Goal: Information Seeking & Learning: Get advice/opinions

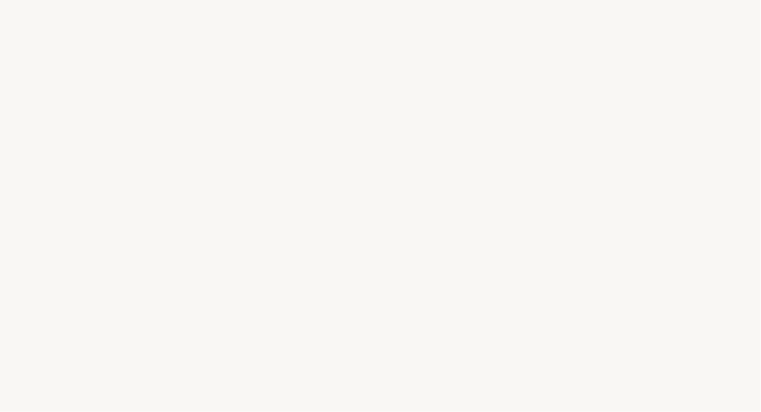
select select "BR"
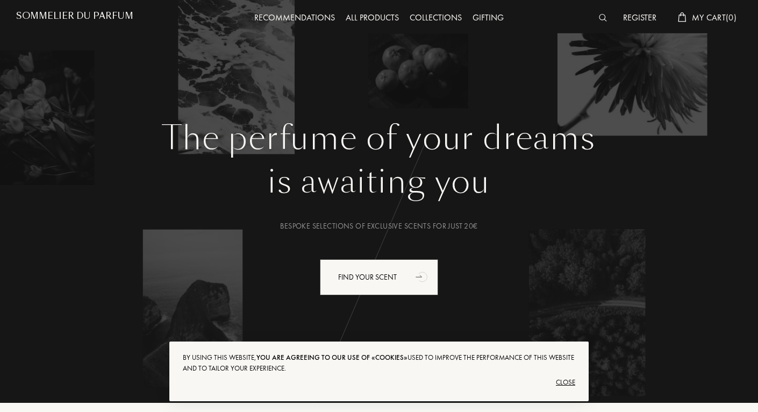
scroll to position [22, 0]
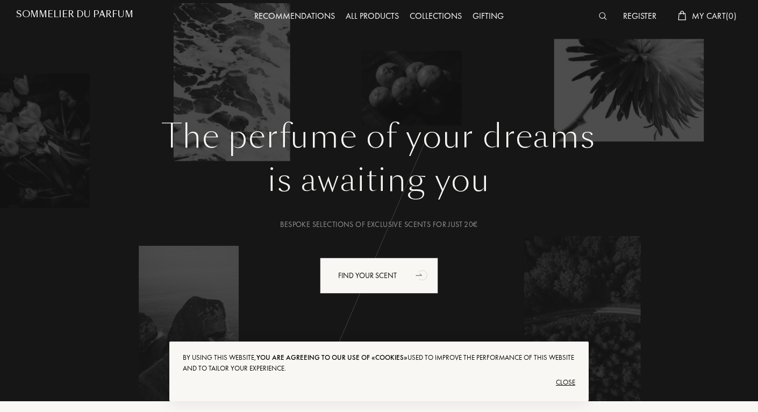
click at [562, 379] on div "Close" at bounding box center [379, 382] width 392 height 17
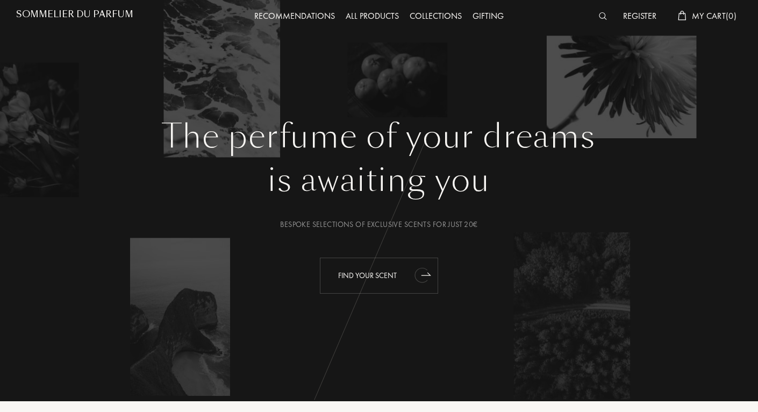
click at [389, 277] on div "Find your scent" at bounding box center [379, 276] width 118 height 36
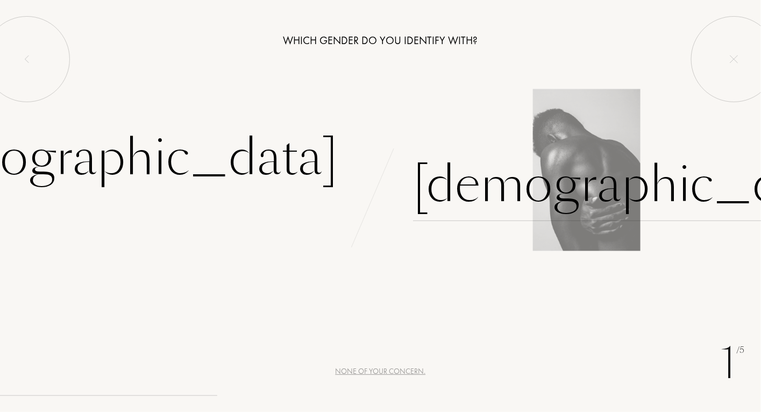
click at [454, 192] on div "[DEMOGRAPHIC_DATA]" at bounding box center [637, 184] width 449 height 73
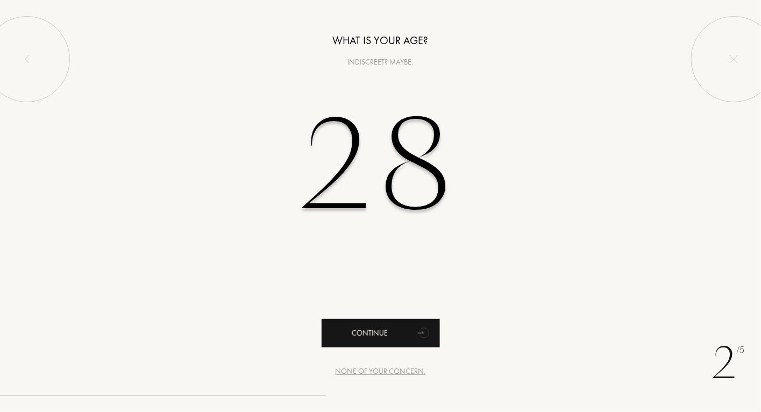
type input "28"
click at [415, 324] on icon "animation" at bounding box center [424, 332] width 22 height 22
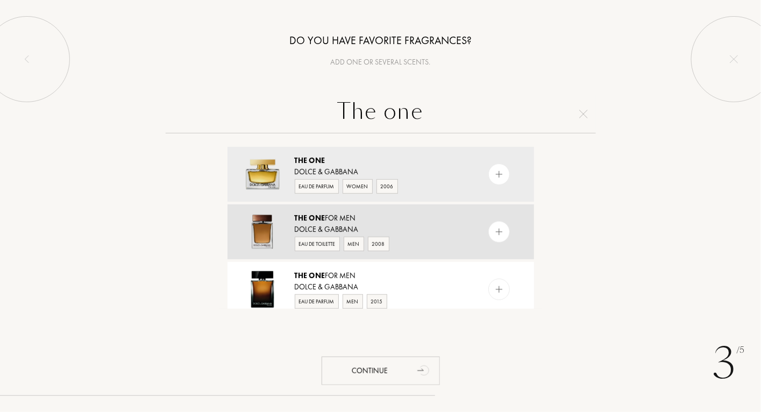
type input "The one"
click at [498, 230] on img at bounding box center [499, 232] width 10 height 10
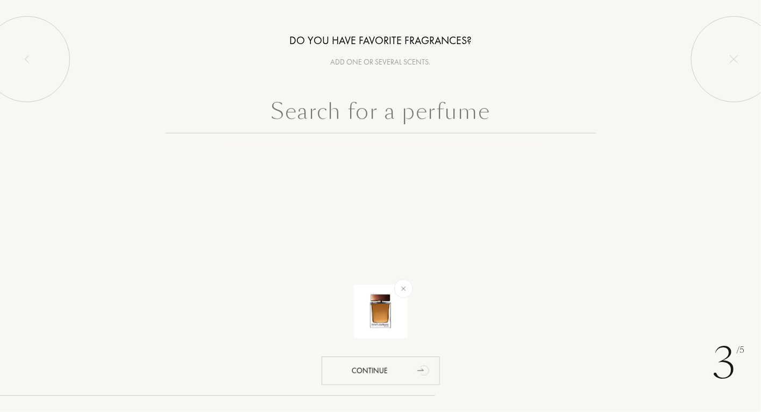
click at [433, 115] on input "text" at bounding box center [381, 114] width 430 height 39
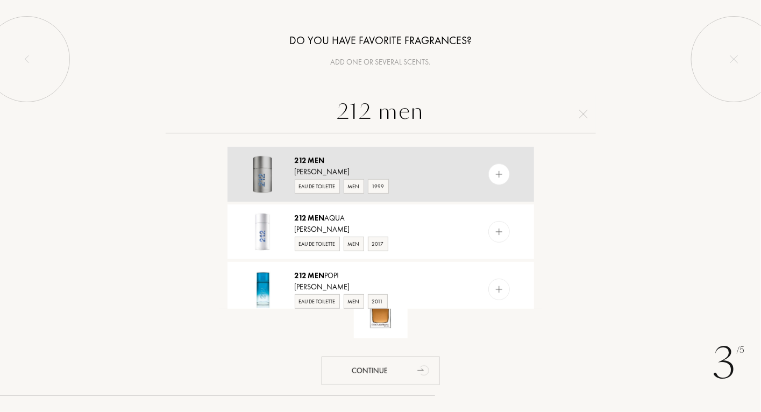
type input "212 men"
click at [502, 177] on img at bounding box center [499, 174] width 10 height 10
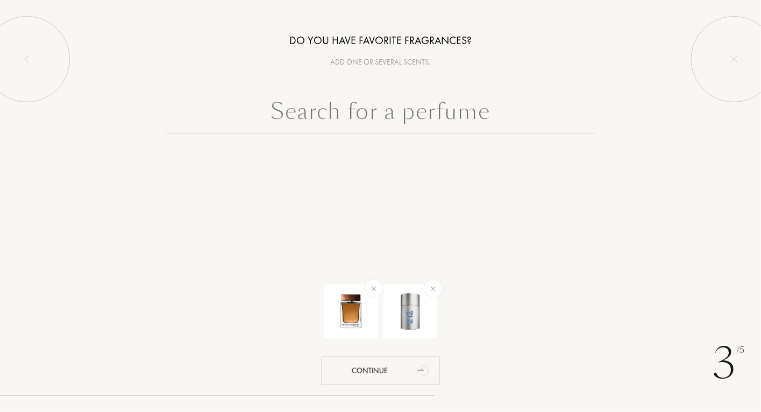
click at [460, 110] on input "text" at bounding box center [381, 114] width 430 height 39
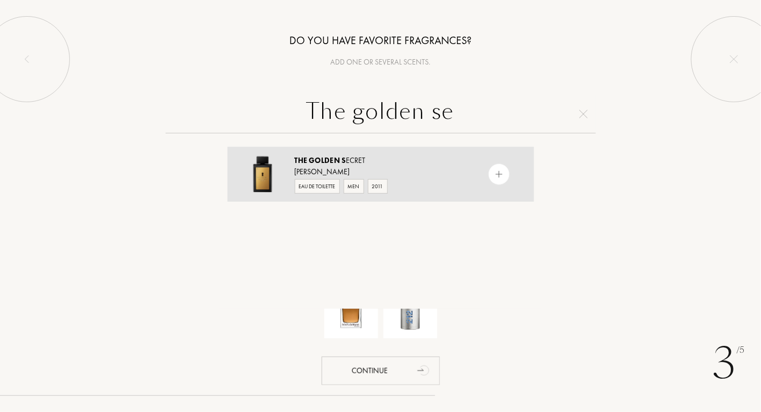
type input "The golden se"
click at [499, 176] on img at bounding box center [499, 174] width 10 height 10
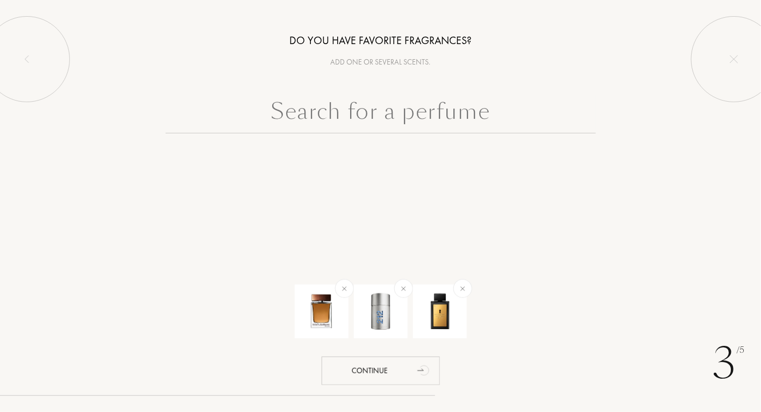
click at [455, 118] on input "text" at bounding box center [381, 114] width 430 height 39
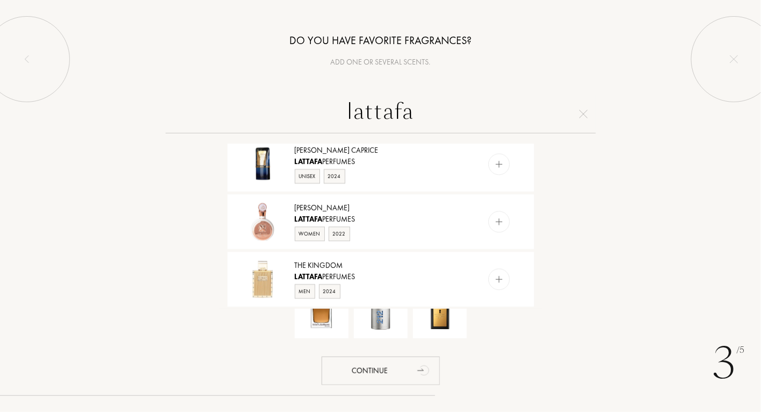
scroll to position [817, 0]
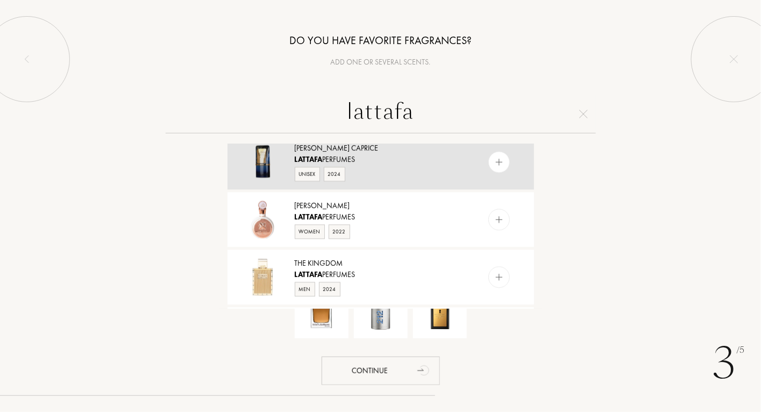
type input "lattafa"
click at [496, 168] on img at bounding box center [499, 163] width 10 height 10
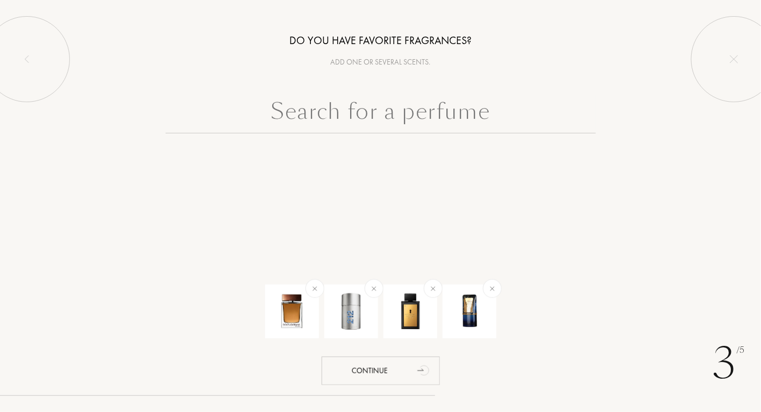
scroll to position [0, 0]
click at [437, 112] on input "text" at bounding box center [381, 114] width 430 height 39
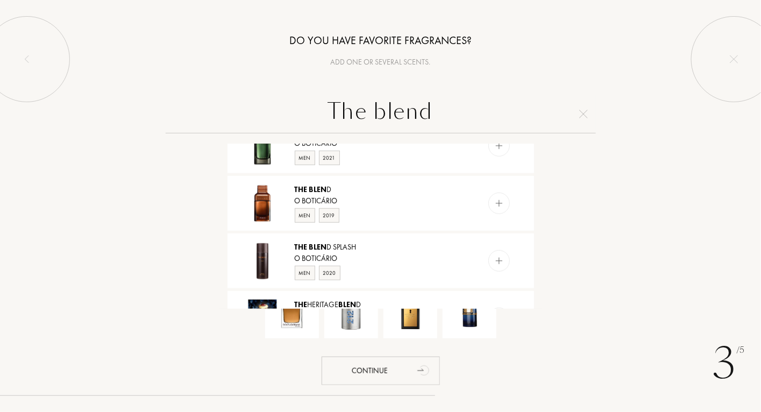
scroll to position [87, 0]
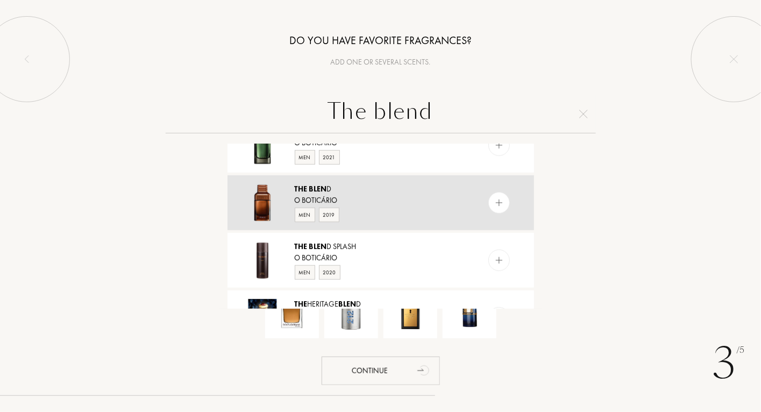
type input "The blend"
click at [496, 206] on img at bounding box center [499, 203] width 10 height 10
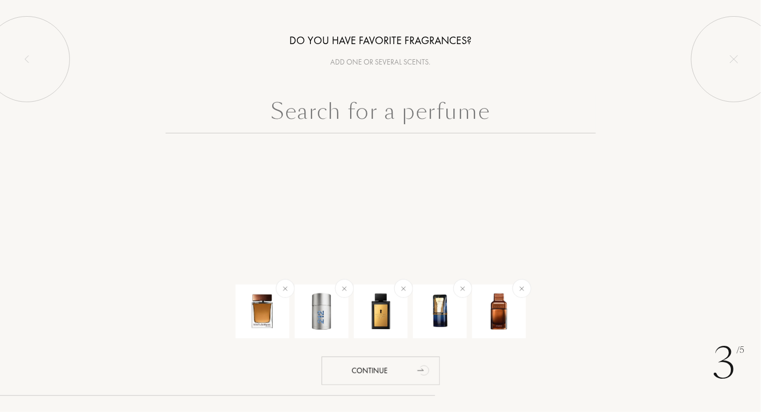
click at [404, 120] on input "text" at bounding box center [381, 114] width 430 height 39
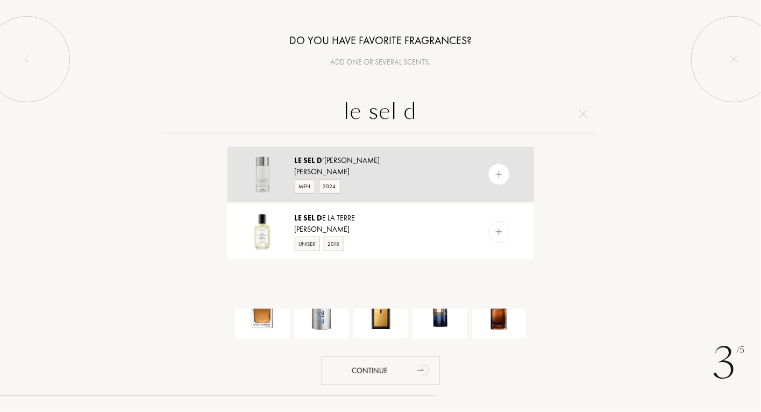
type input "le sel d"
click at [502, 173] on img at bounding box center [499, 174] width 10 height 10
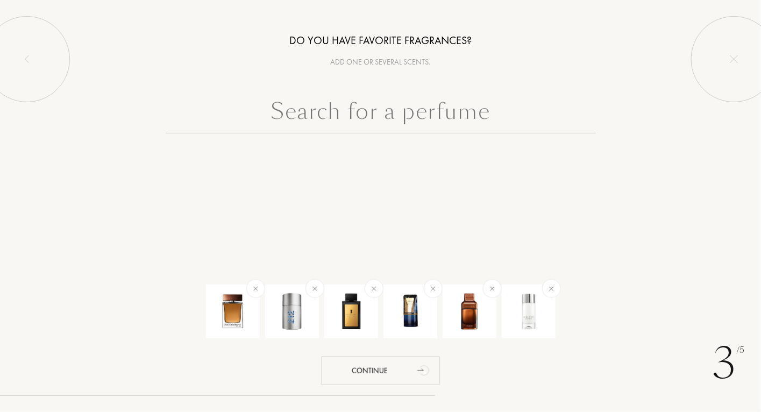
click at [369, 113] on input "text" at bounding box center [381, 114] width 430 height 39
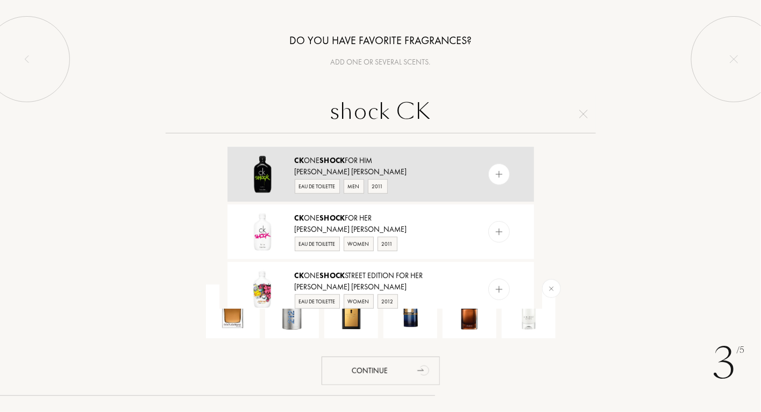
type input "shock CK"
click at [503, 176] on div at bounding box center [499, 174] width 22 height 22
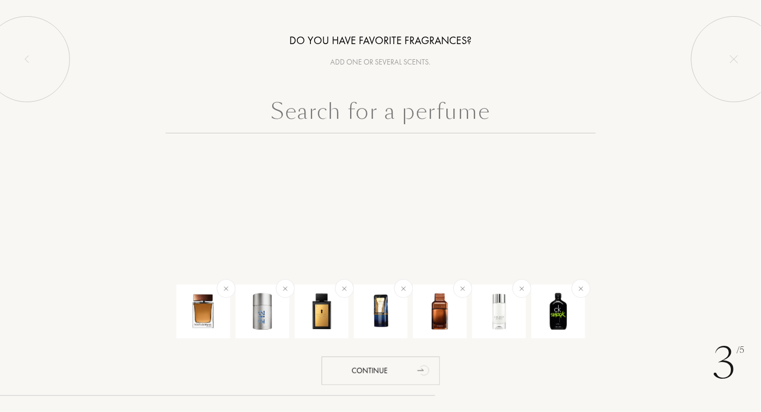
click at [454, 119] on input "text" at bounding box center [381, 114] width 430 height 39
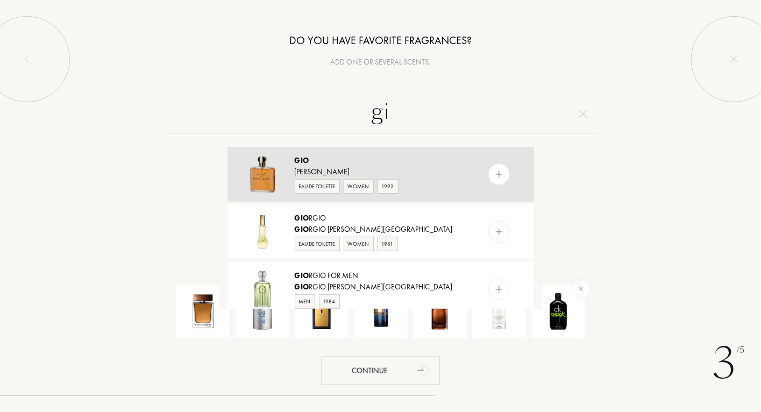
type input "g"
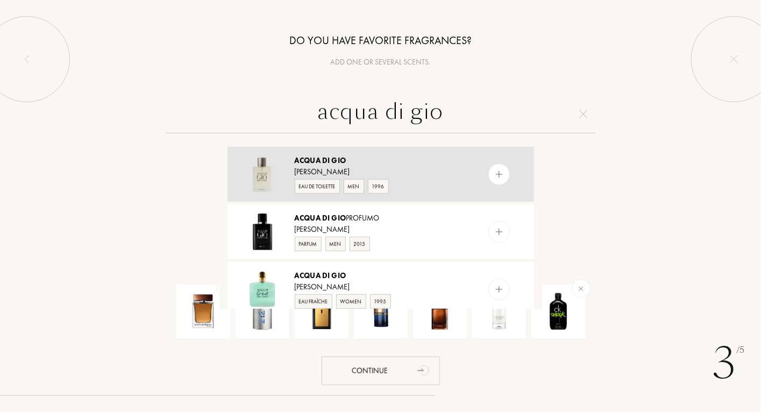
type input "acqua di gio"
click at [501, 174] on img at bounding box center [499, 174] width 10 height 10
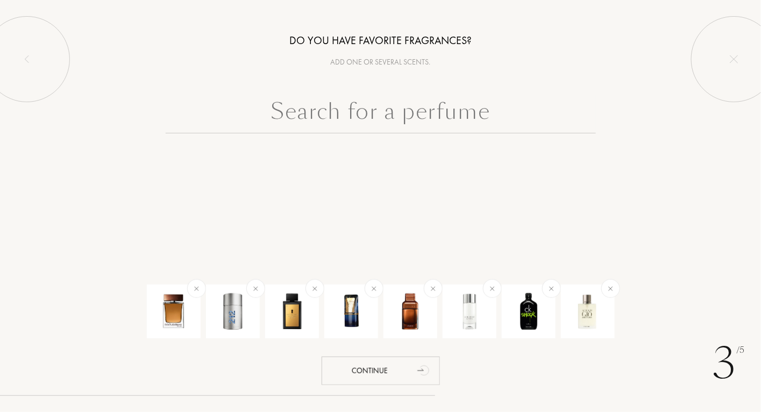
click at [387, 114] on input "text" at bounding box center [381, 114] width 430 height 39
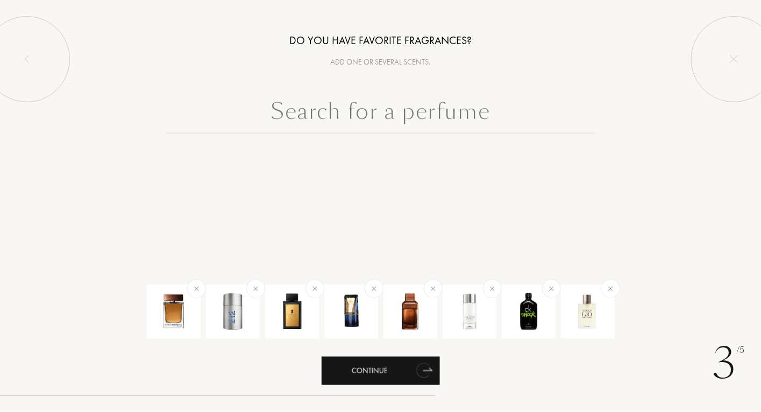
click at [415, 377] on icon "animation" at bounding box center [424, 370] width 22 height 22
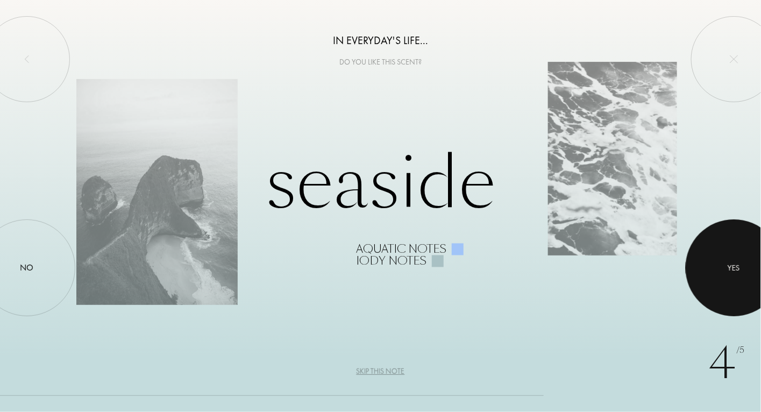
click at [731, 269] on div "Yes" at bounding box center [734, 268] width 12 height 12
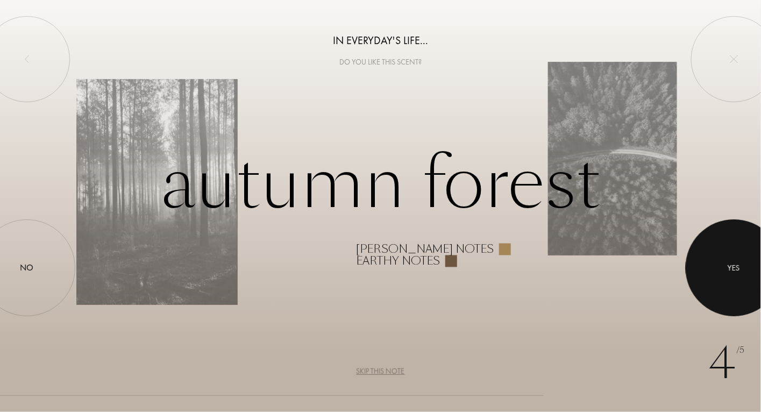
click at [731, 269] on div "Yes" at bounding box center [734, 268] width 12 height 12
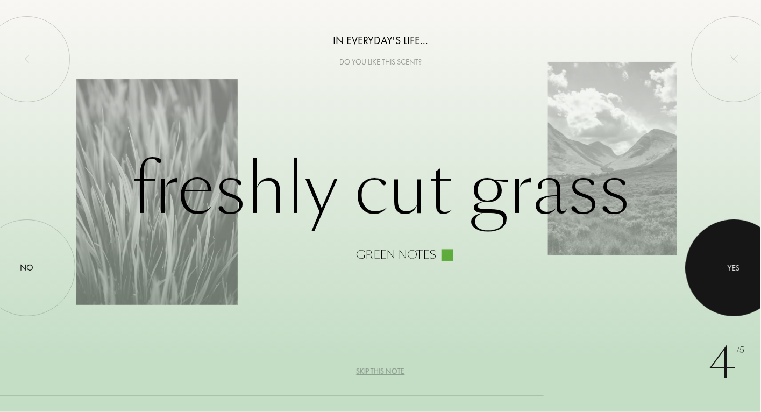
click at [731, 269] on div "Yes" at bounding box center [734, 268] width 12 height 12
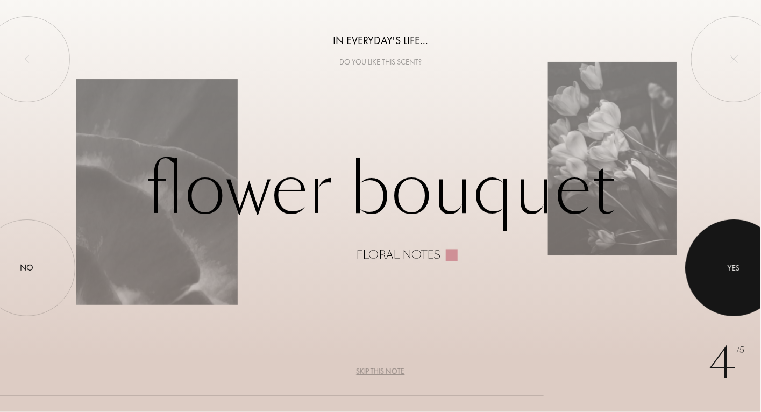
click at [731, 269] on div "Yes" at bounding box center [734, 268] width 12 height 12
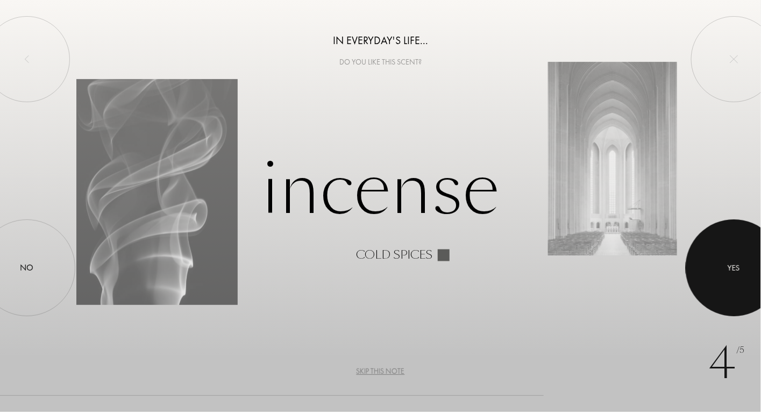
click at [731, 269] on div "Yes" at bounding box center [734, 268] width 12 height 12
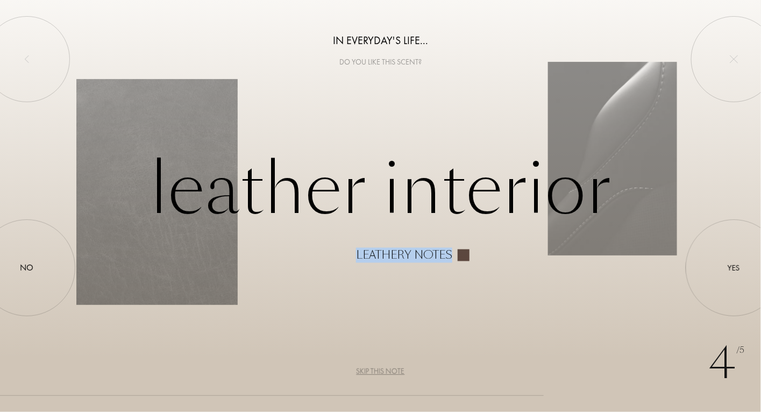
drag, startPoint x: 358, startPoint y: 256, endPoint x: 449, endPoint y: 253, distance: 92.0
click at [449, 253] on div "Leathery notes" at bounding box center [404, 255] width 96 height 12
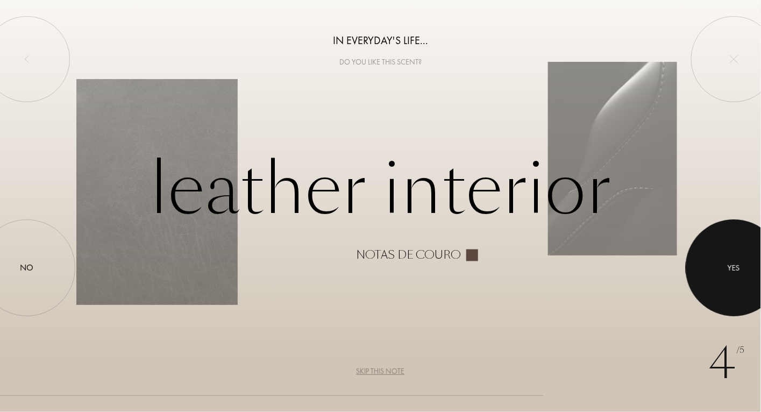
drag, startPoint x: 722, startPoint y: 265, endPoint x: 705, endPoint y: 266, distance: 17.2
click at [705, 266] on div at bounding box center [733, 267] width 97 height 97
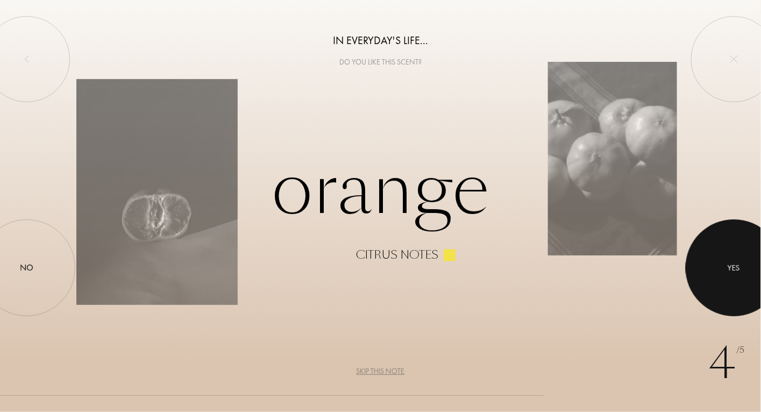
click at [722, 260] on div at bounding box center [733, 267] width 97 height 97
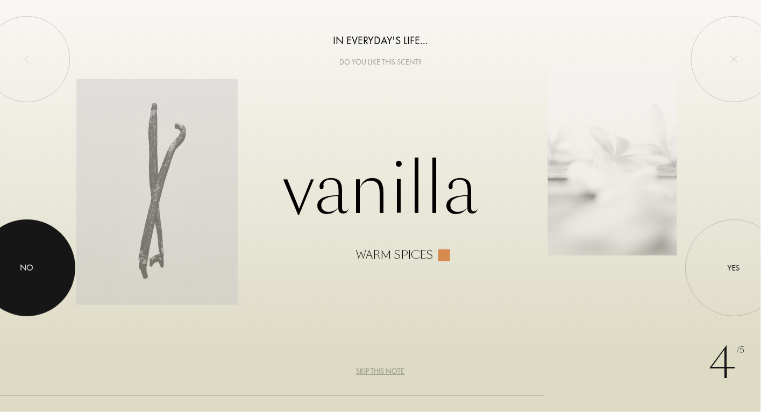
click at [38, 270] on div at bounding box center [26, 267] width 97 height 97
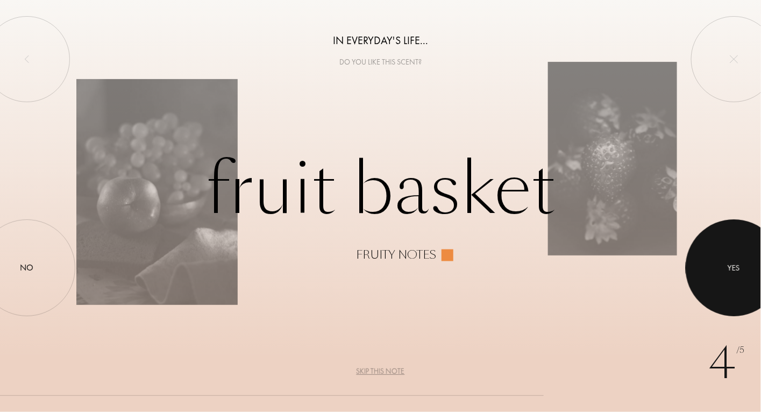
click at [732, 245] on div at bounding box center [733, 267] width 97 height 97
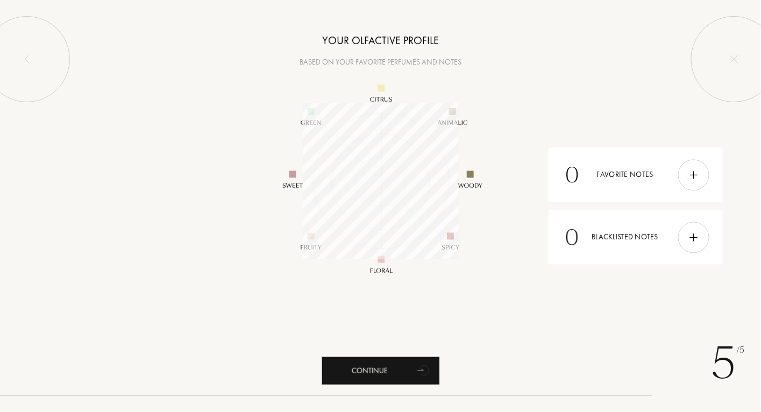
scroll to position [156, 156]
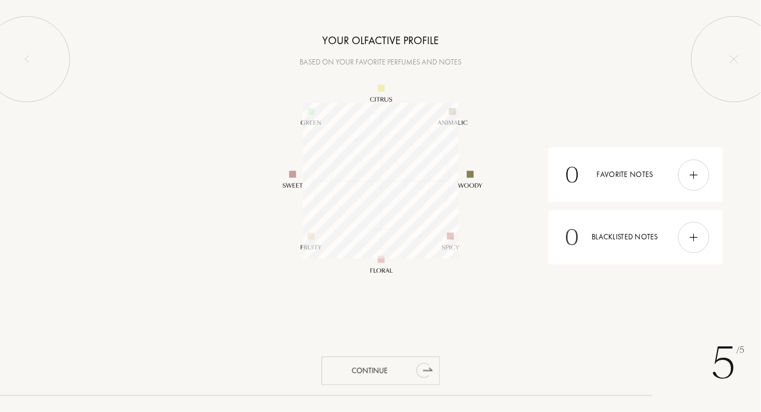
click at [396, 364] on div "Continue" at bounding box center [380, 370] width 118 height 28
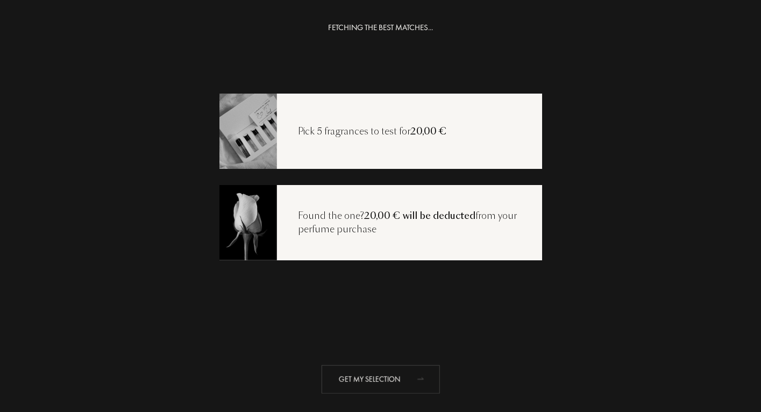
click at [391, 374] on div "Get my selection" at bounding box center [380, 379] width 118 height 28
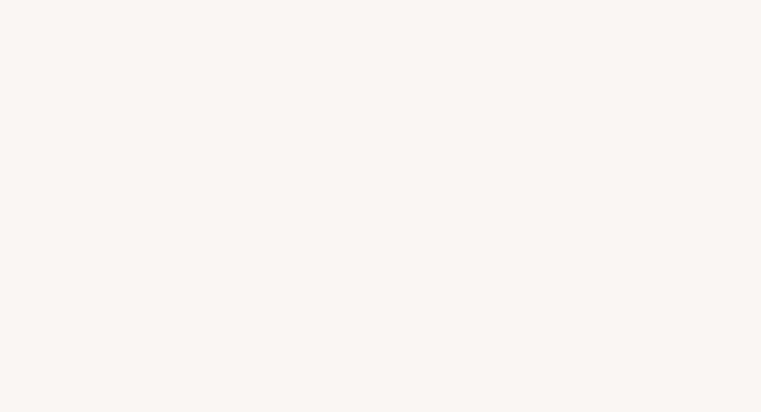
select select "BR"
